Goal: Information Seeking & Learning: Learn about a topic

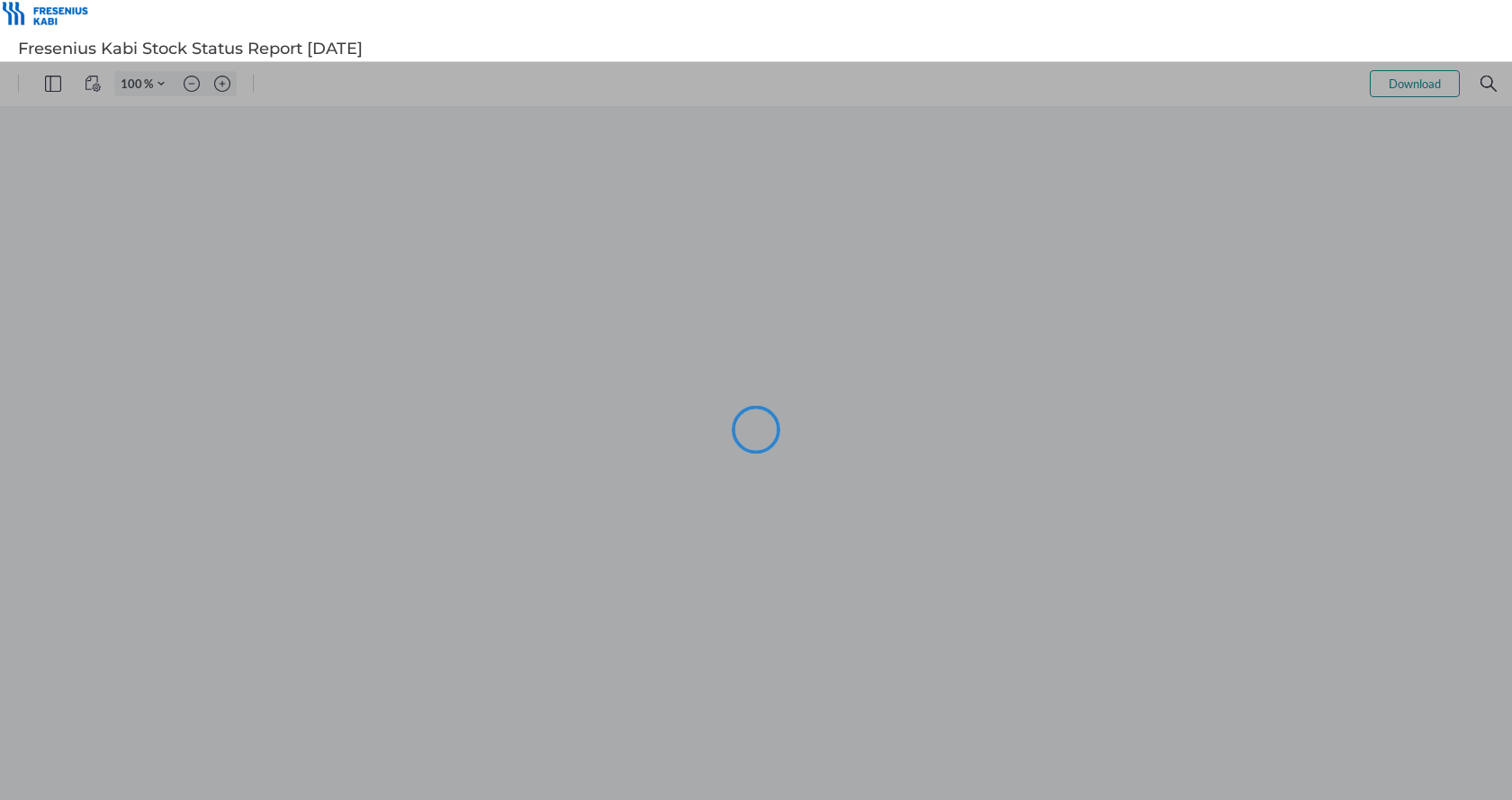
type input "87"
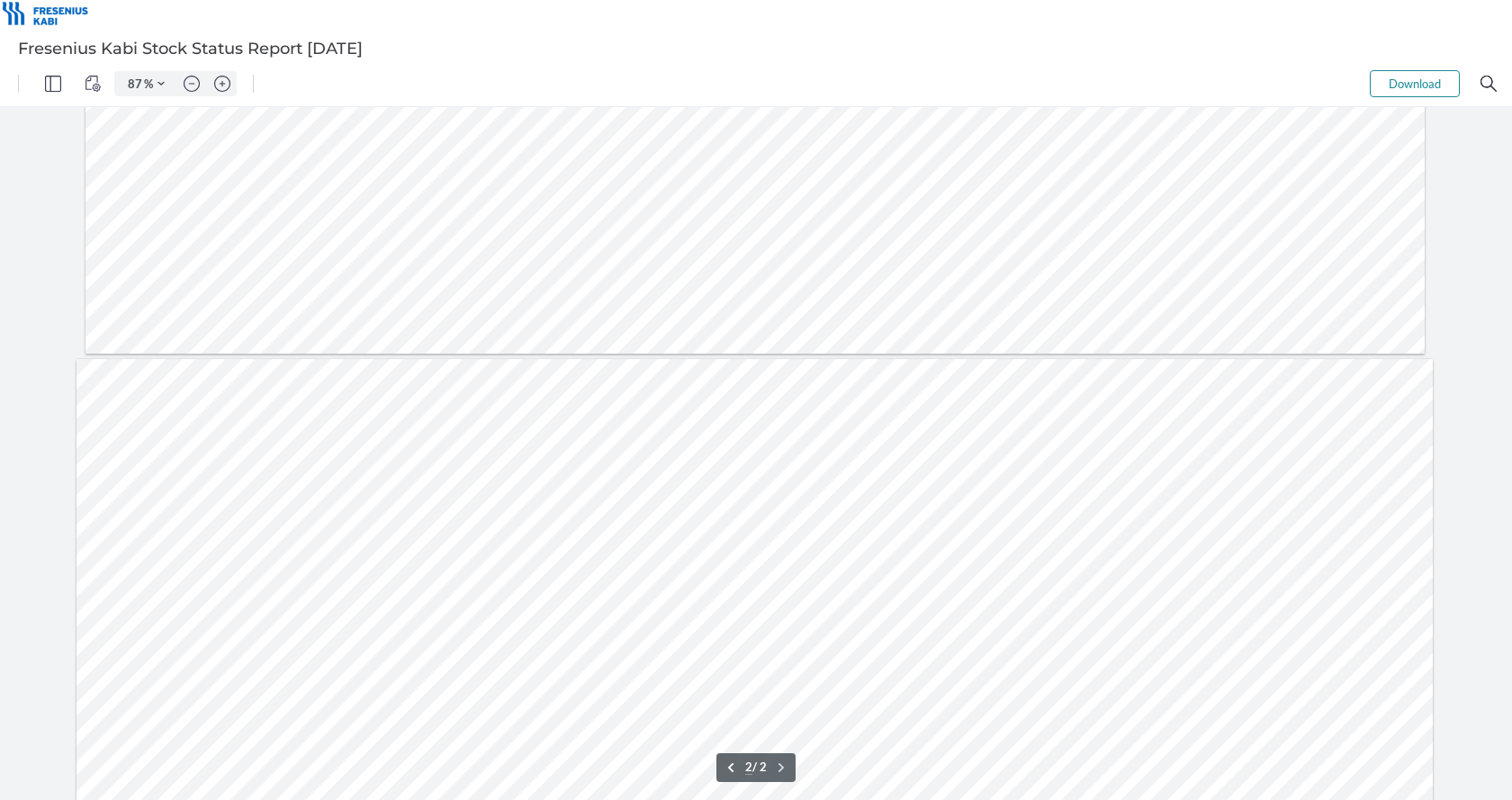
scroll to position [450, 0]
type input "1"
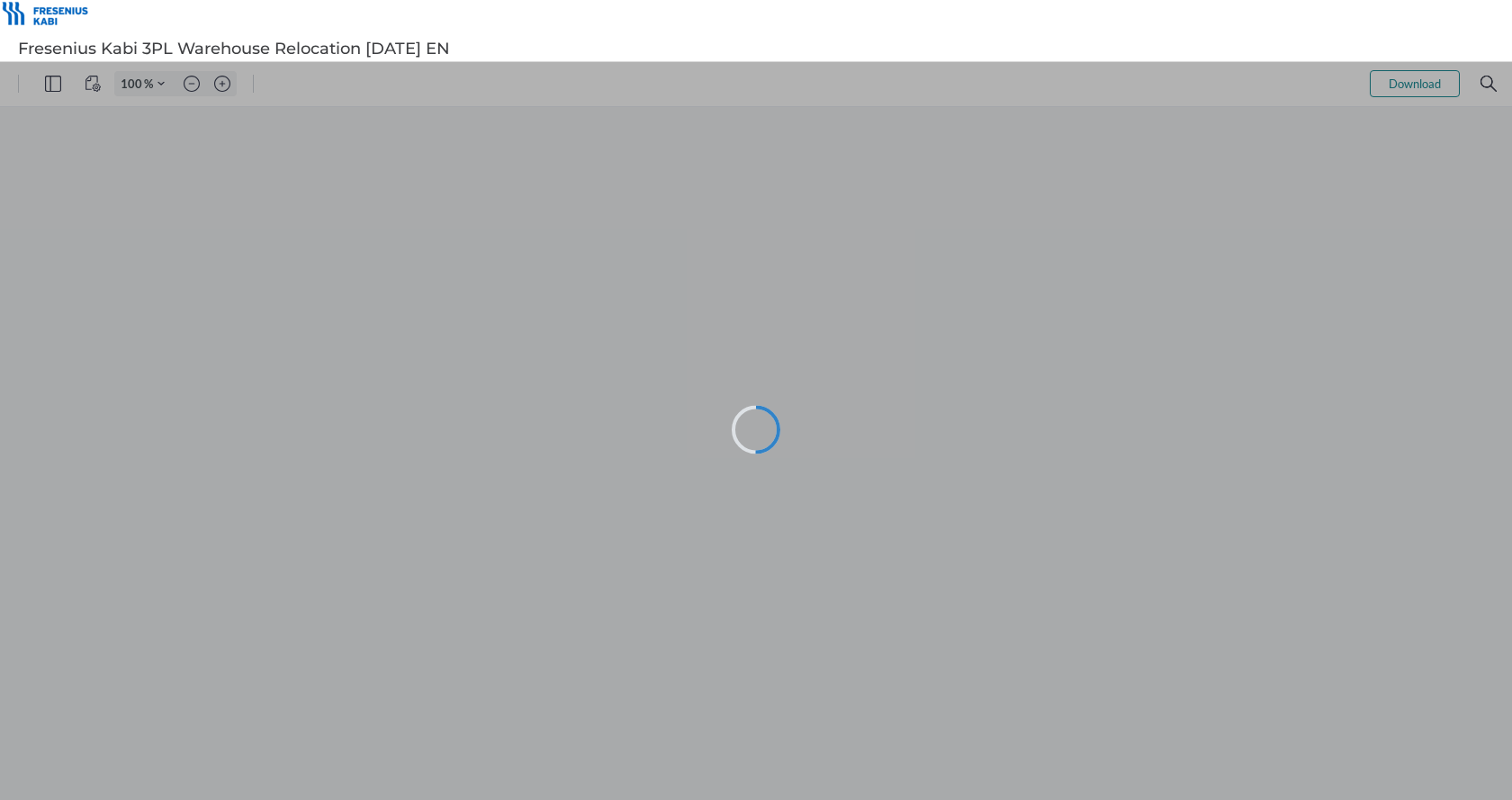
type input "97"
